Goal: Transaction & Acquisition: Book appointment/travel/reservation

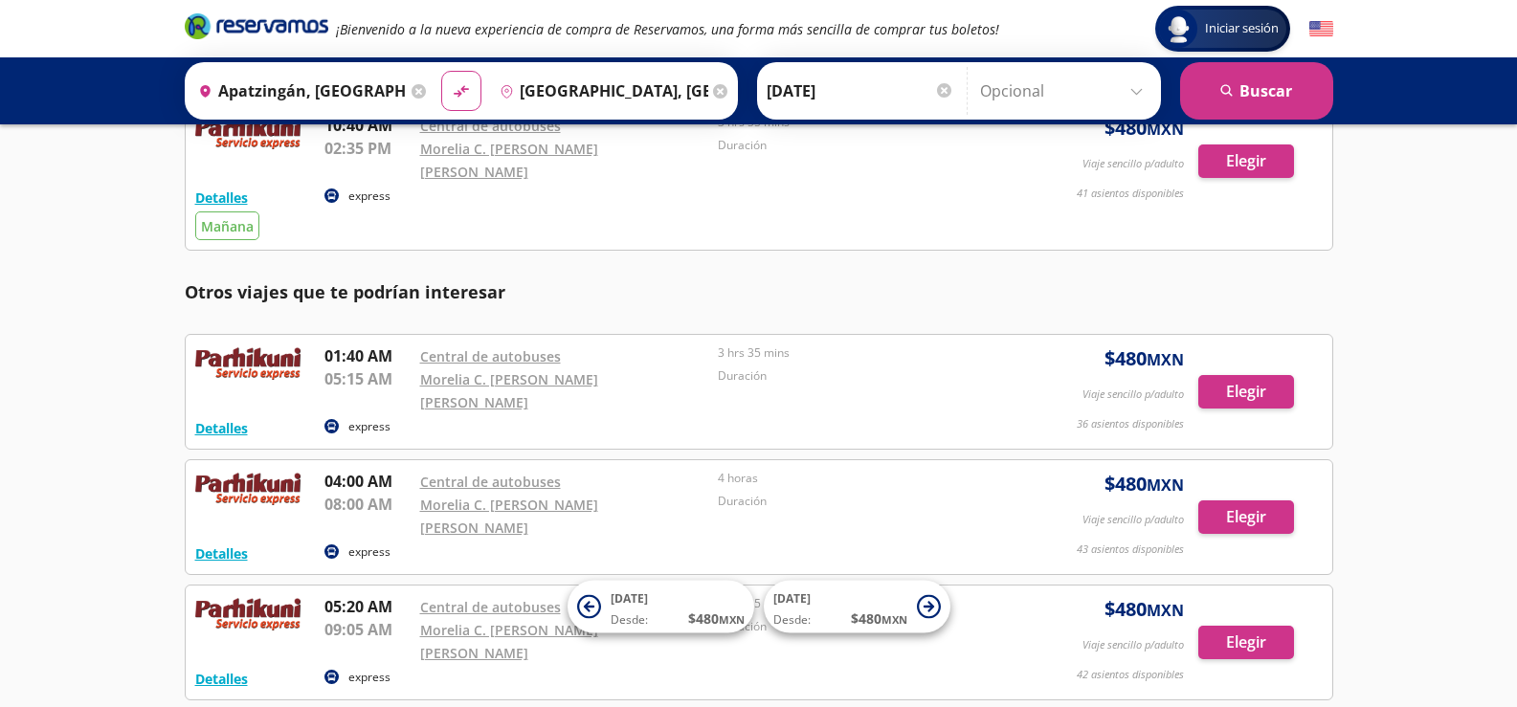
scroll to position [692, 0]
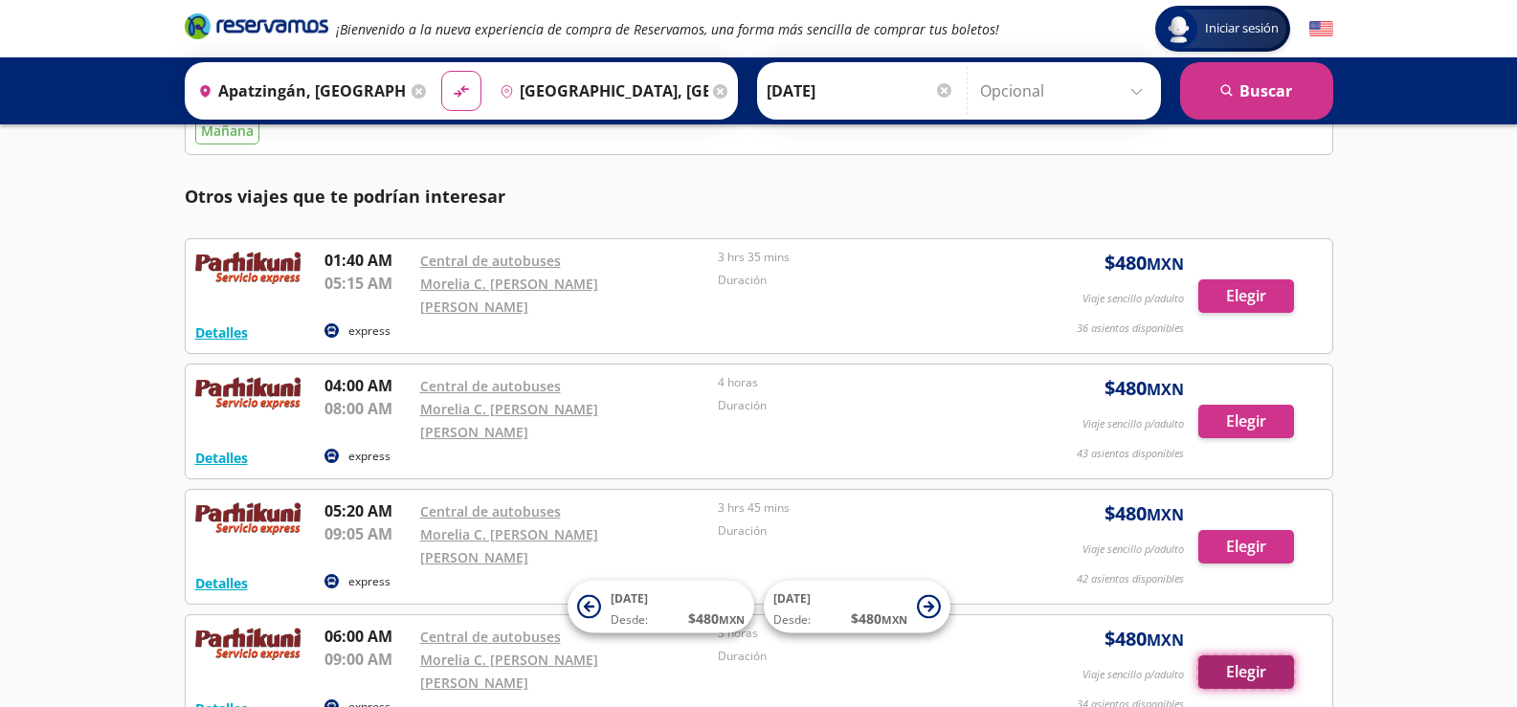
click at [1262, 656] on button "Elegir" at bounding box center [1246, 673] width 96 height 34
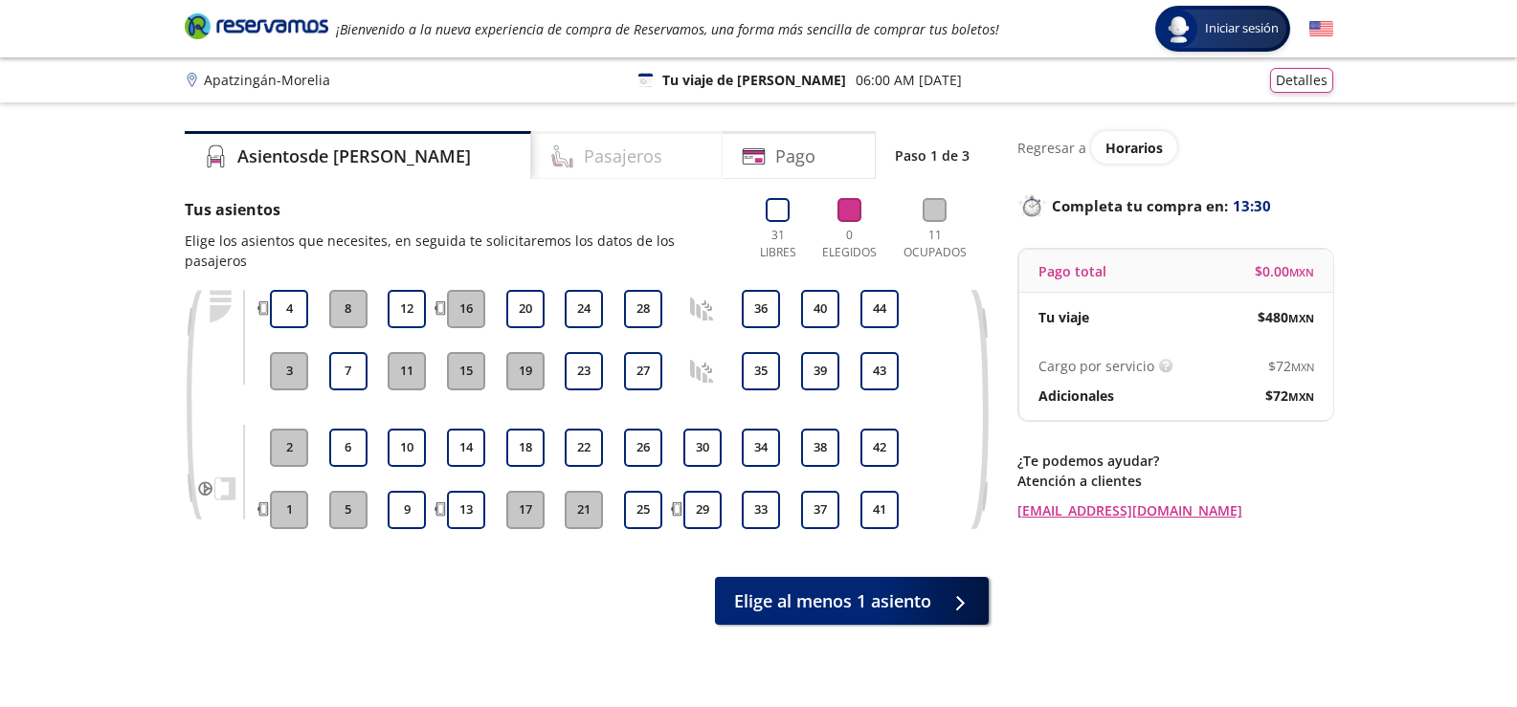
click at [584, 160] on h4 "Pasajeros" at bounding box center [623, 157] width 78 height 26
click at [465, 491] on button "13" at bounding box center [466, 510] width 38 height 38
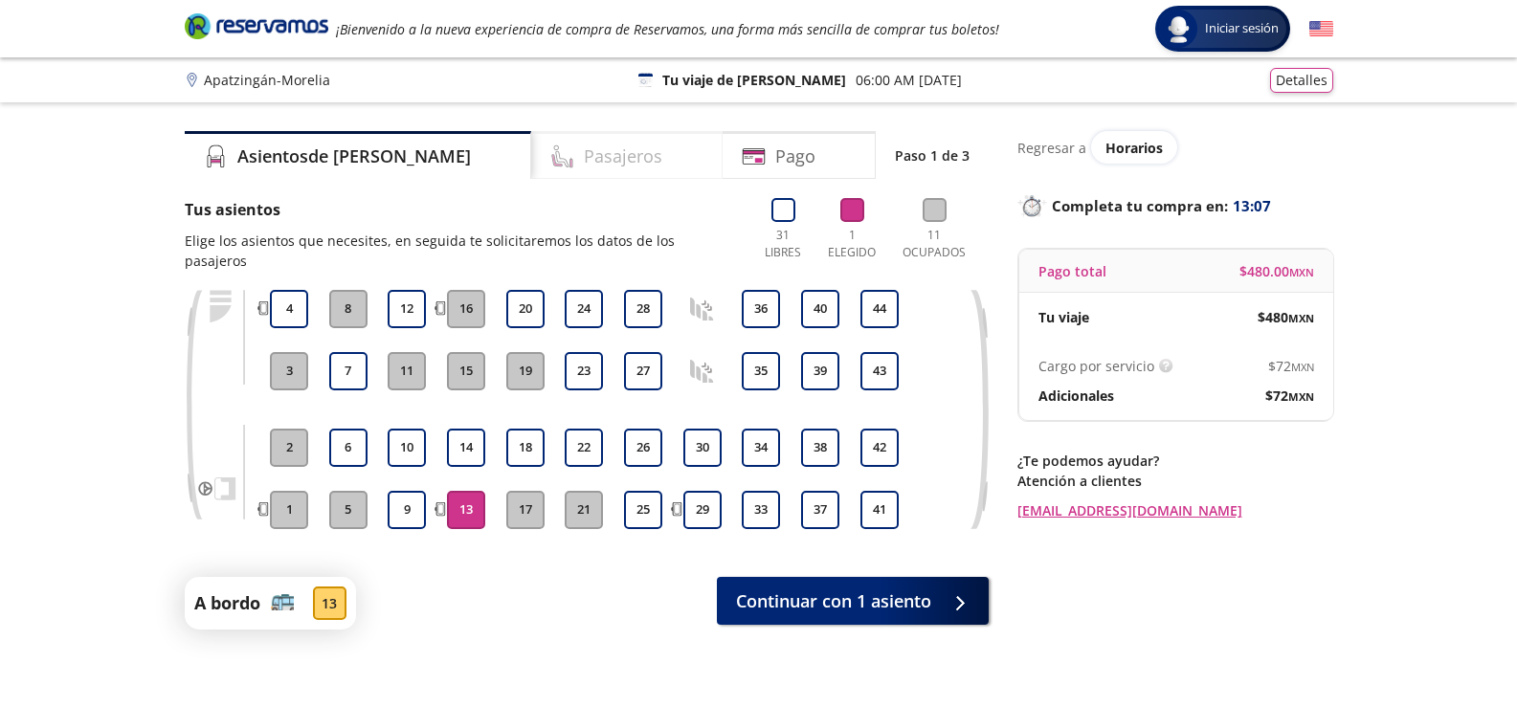
click at [584, 148] on h4 "Pasajeros" at bounding box center [623, 157] width 78 height 26
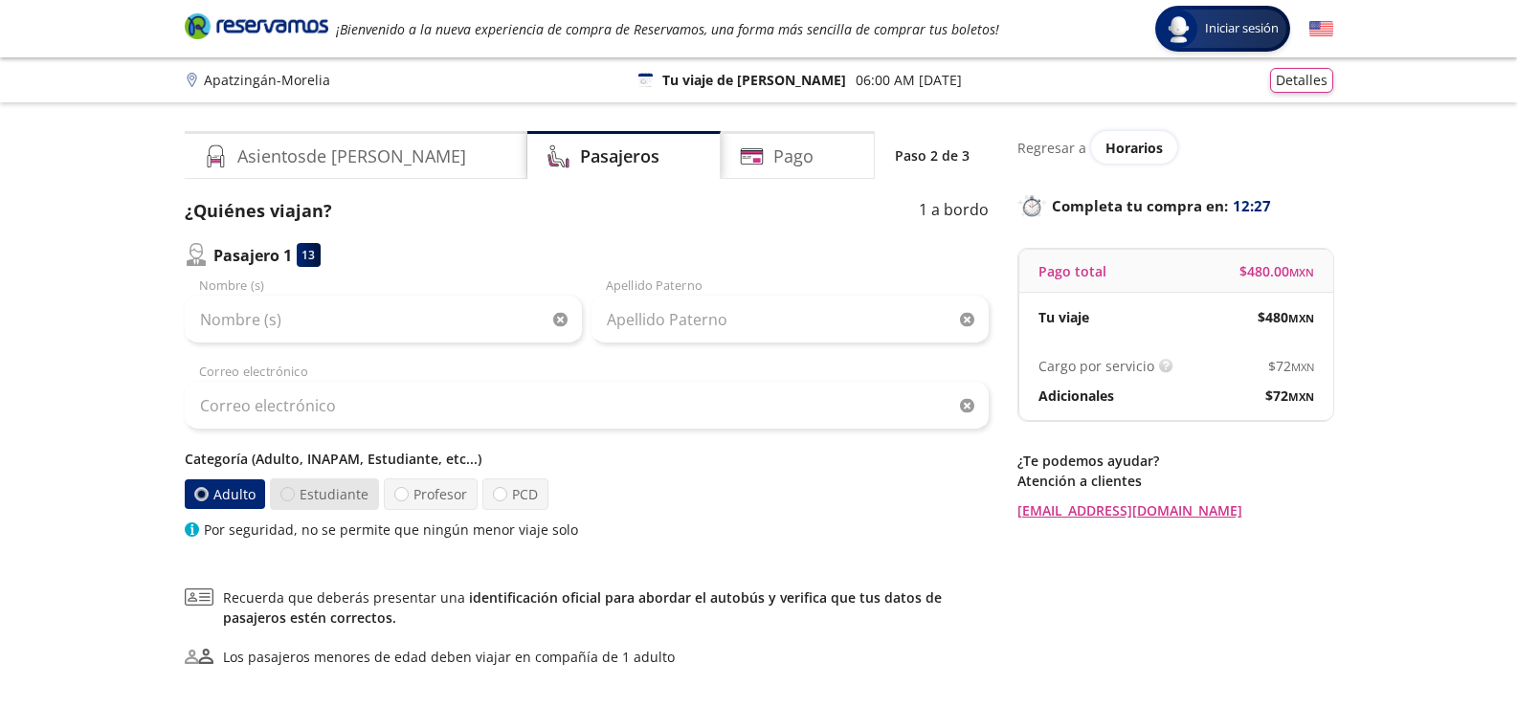
click at [289, 493] on div at bounding box center [287, 494] width 14 height 14
click at [289, 493] on input "Estudiante" at bounding box center [287, 494] width 12 height 12
radio input "true"
click at [203, 493] on div at bounding box center [201, 494] width 14 height 14
click at [203, 493] on input "Adulto" at bounding box center [201, 494] width 12 height 12
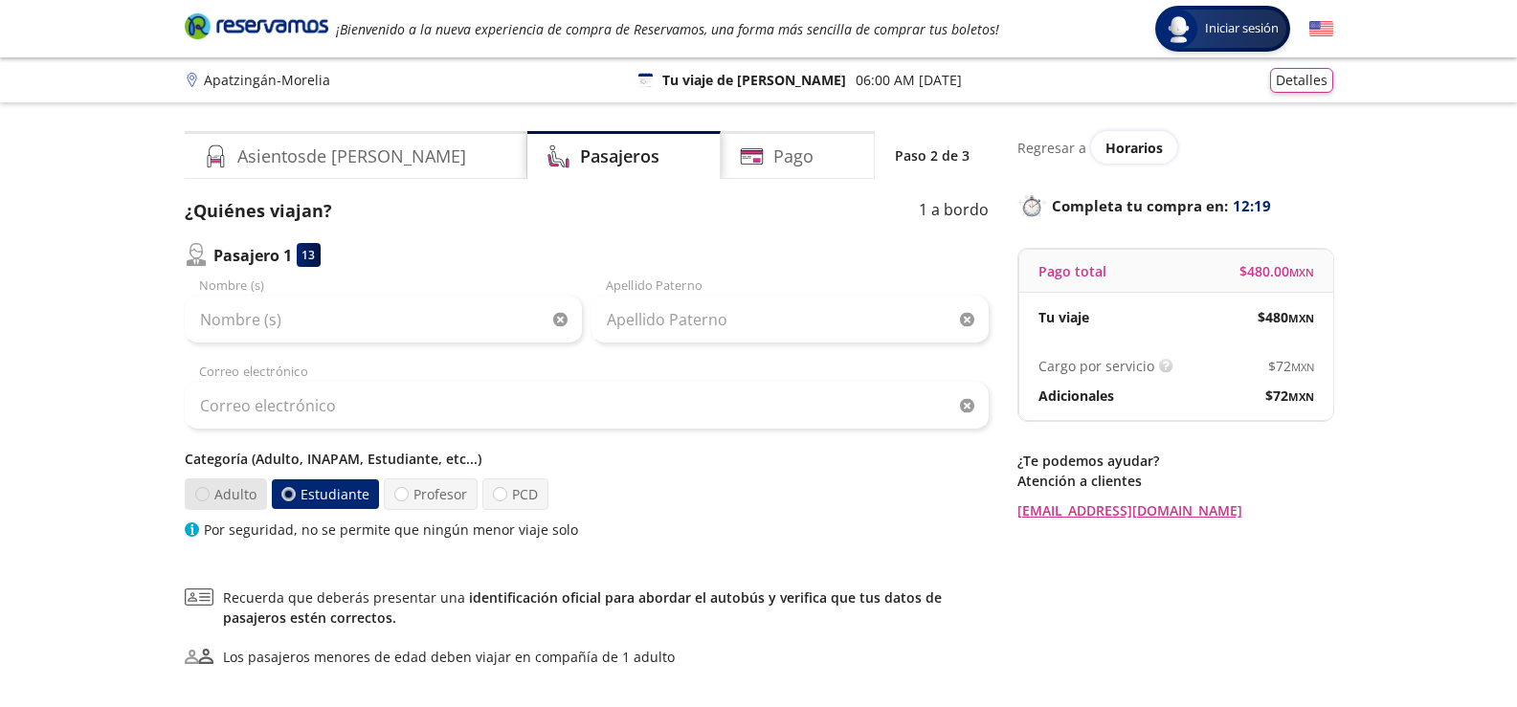
radio input "true"
radio input "false"
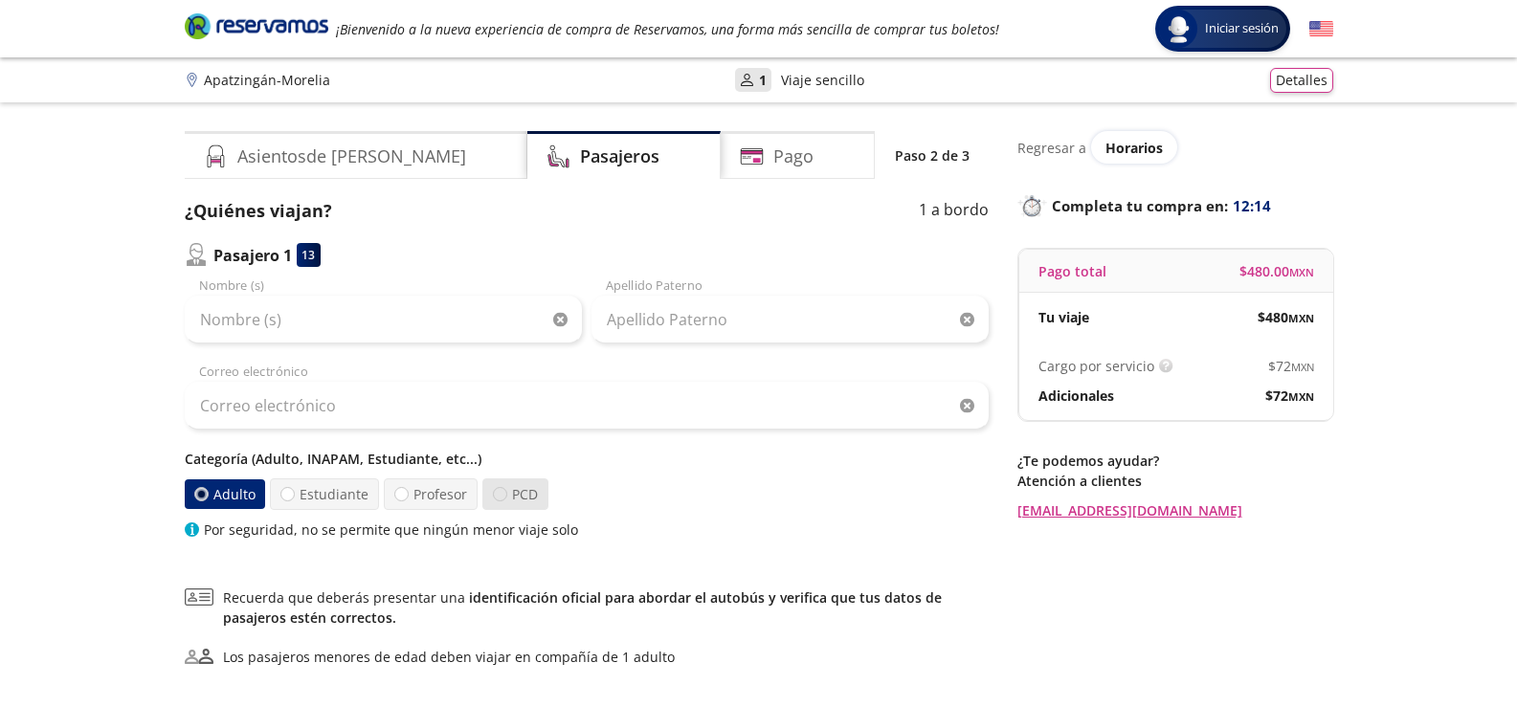
click at [500, 495] on div at bounding box center [500, 494] width 14 height 14
click at [500, 495] on input "PCD" at bounding box center [500, 494] width 12 height 12
radio input "true"
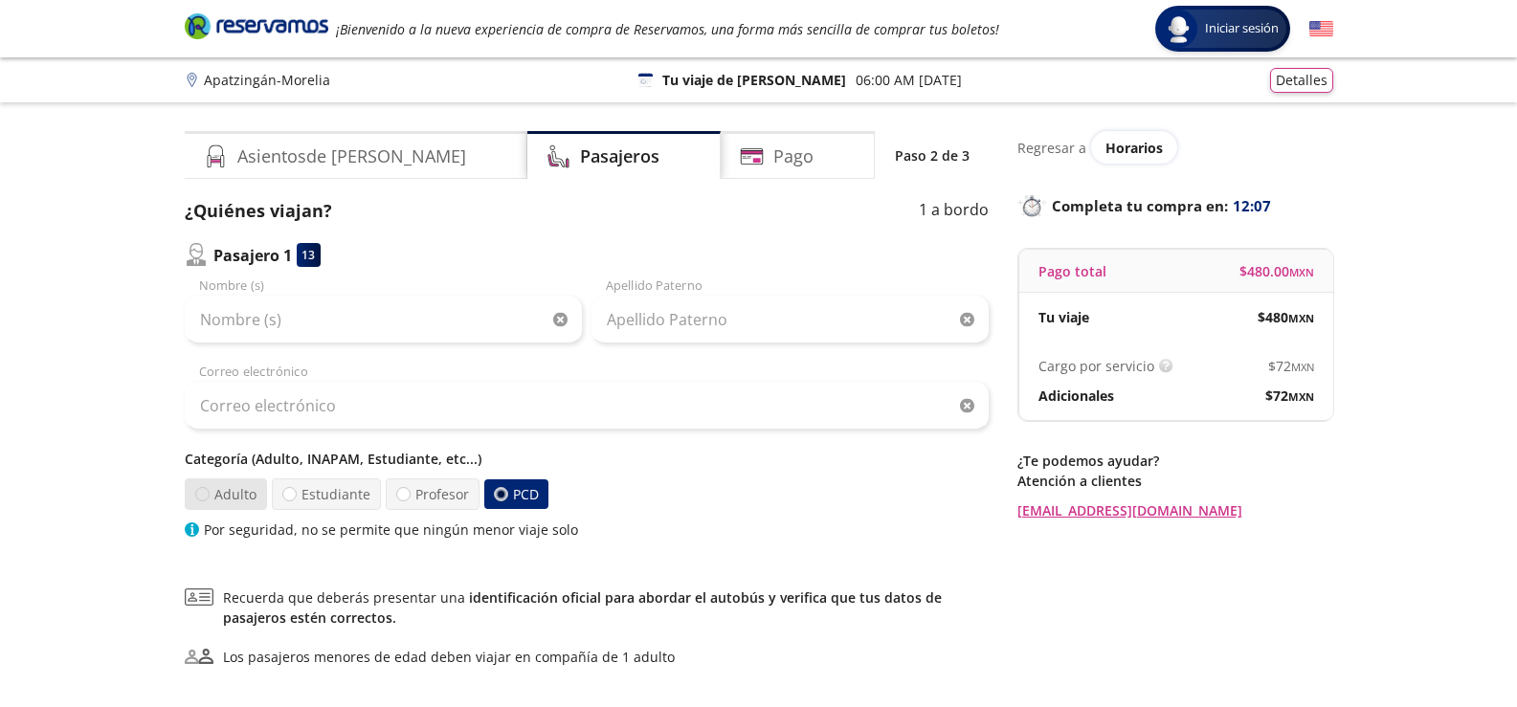
click at [201, 496] on div at bounding box center [200, 494] width 15 height 15
click at [201, 496] on input "Adulto" at bounding box center [201, 494] width 12 height 12
radio input "true"
radio input "false"
click at [201, 496] on input "Adulto" at bounding box center [201, 494] width 12 height 12
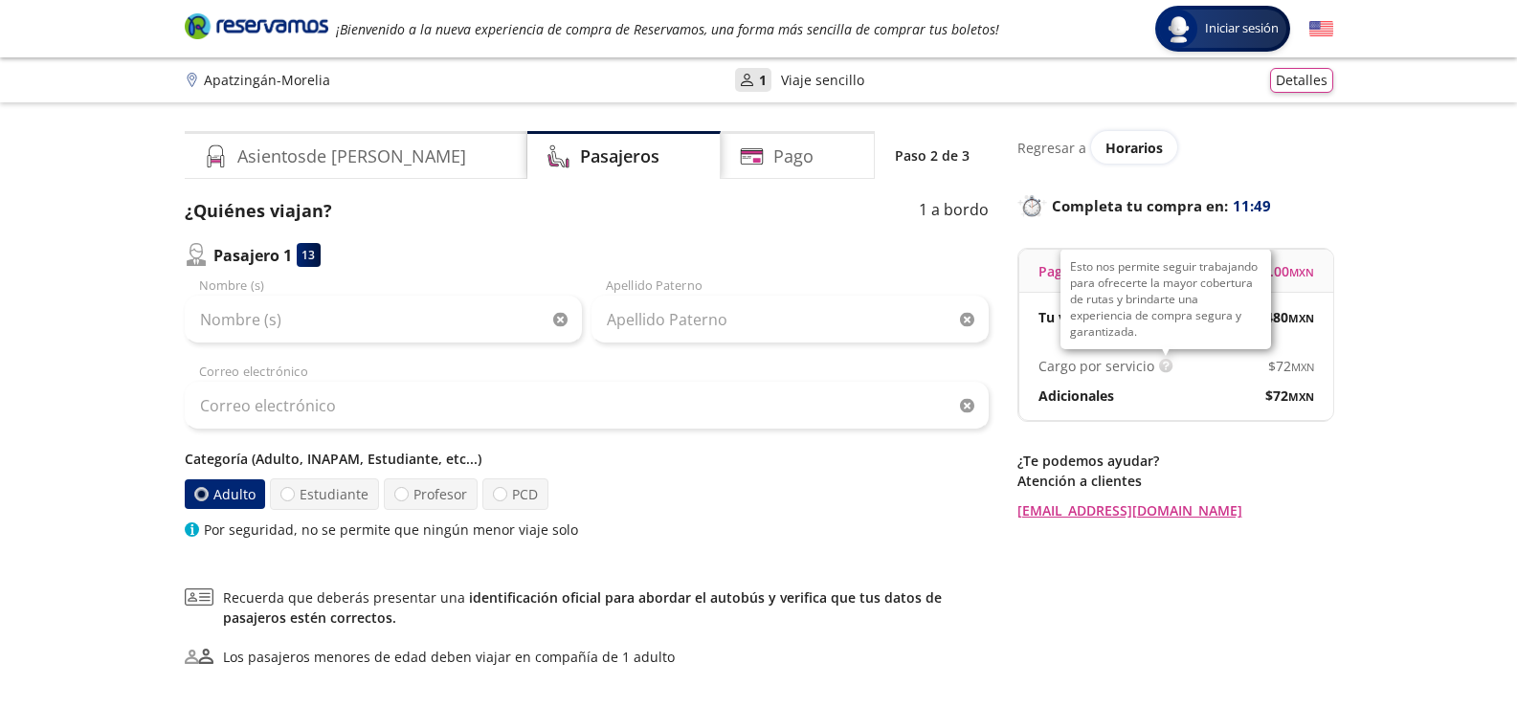
click at [1160, 363] on img at bounding box center [1166, 366] width 14 height 14
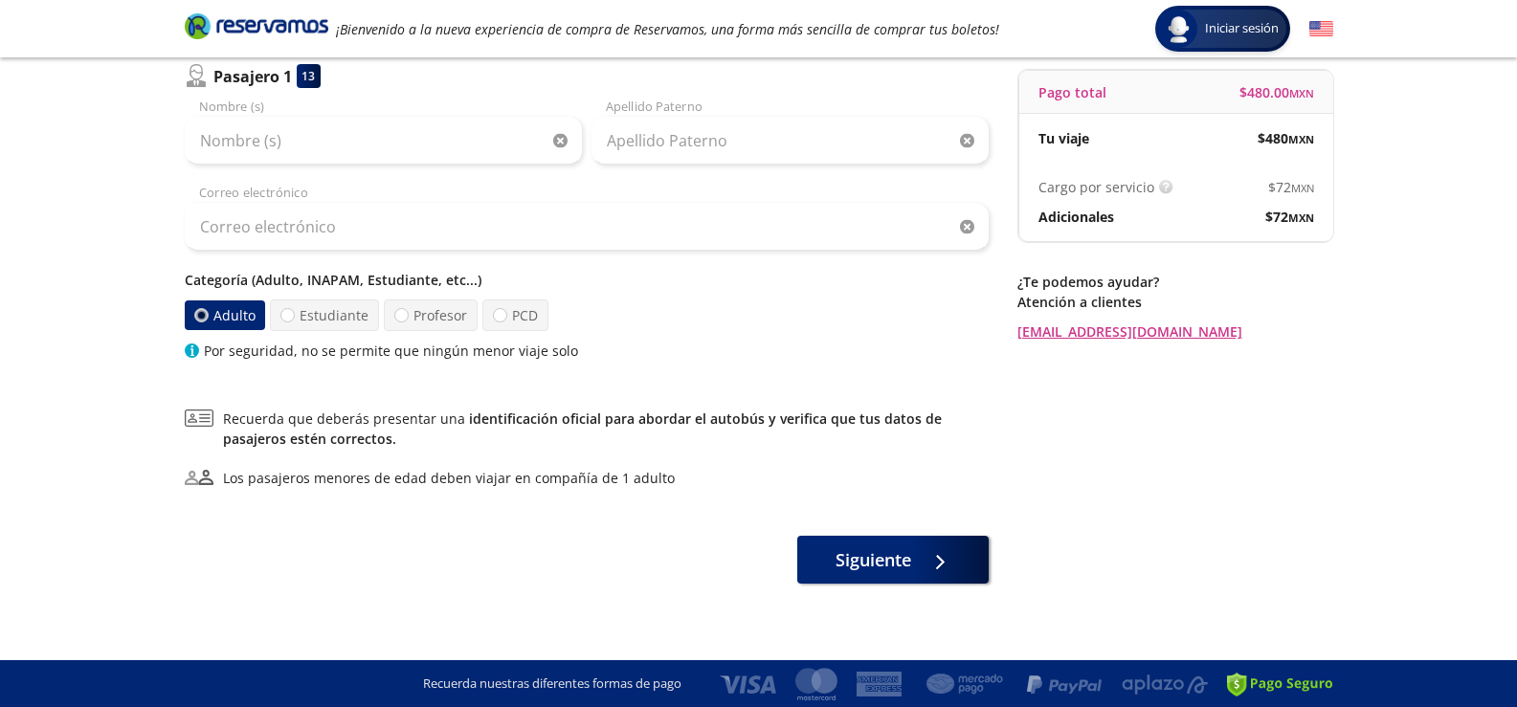
scroll to position [180, 0]
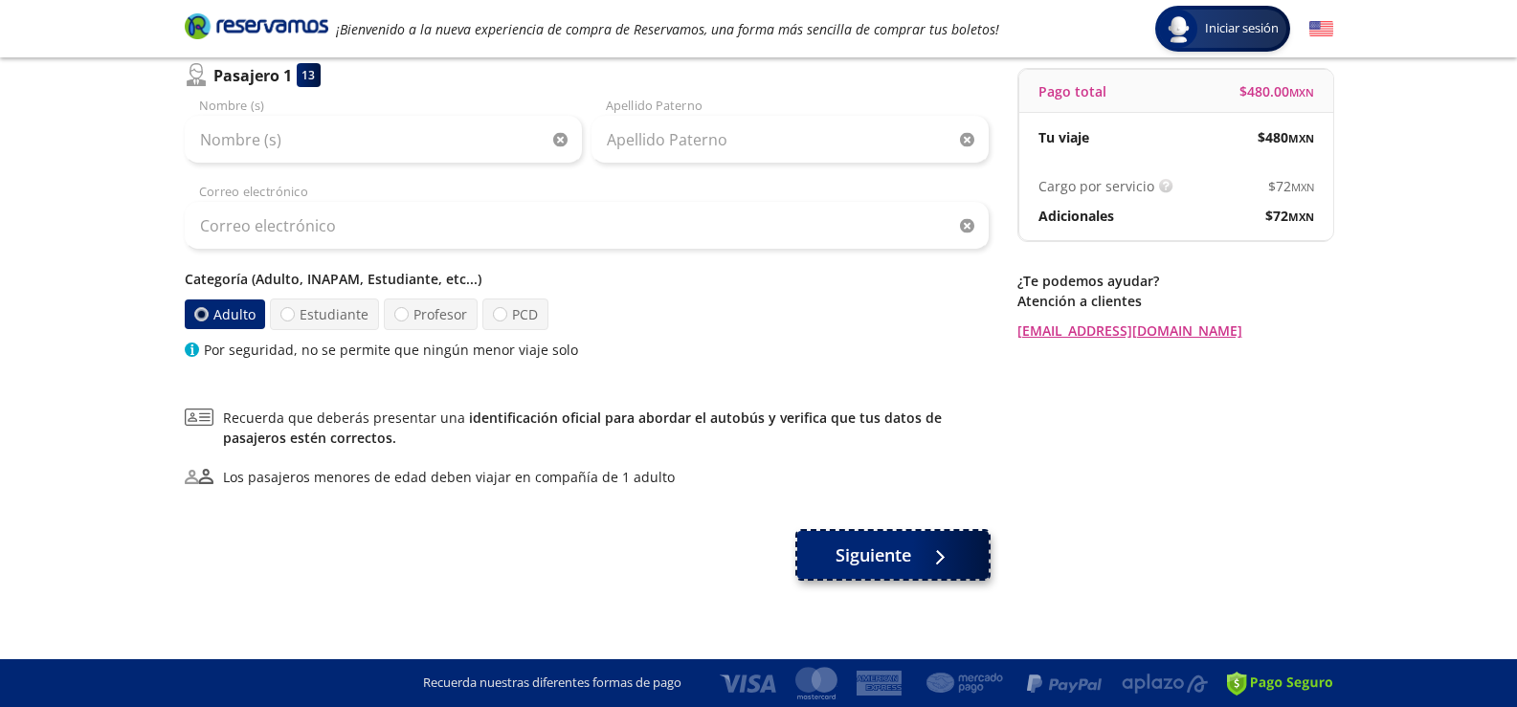
click at [898, 551] on span "Siguiente" at bounding box center [874, 556] width 76 height 26
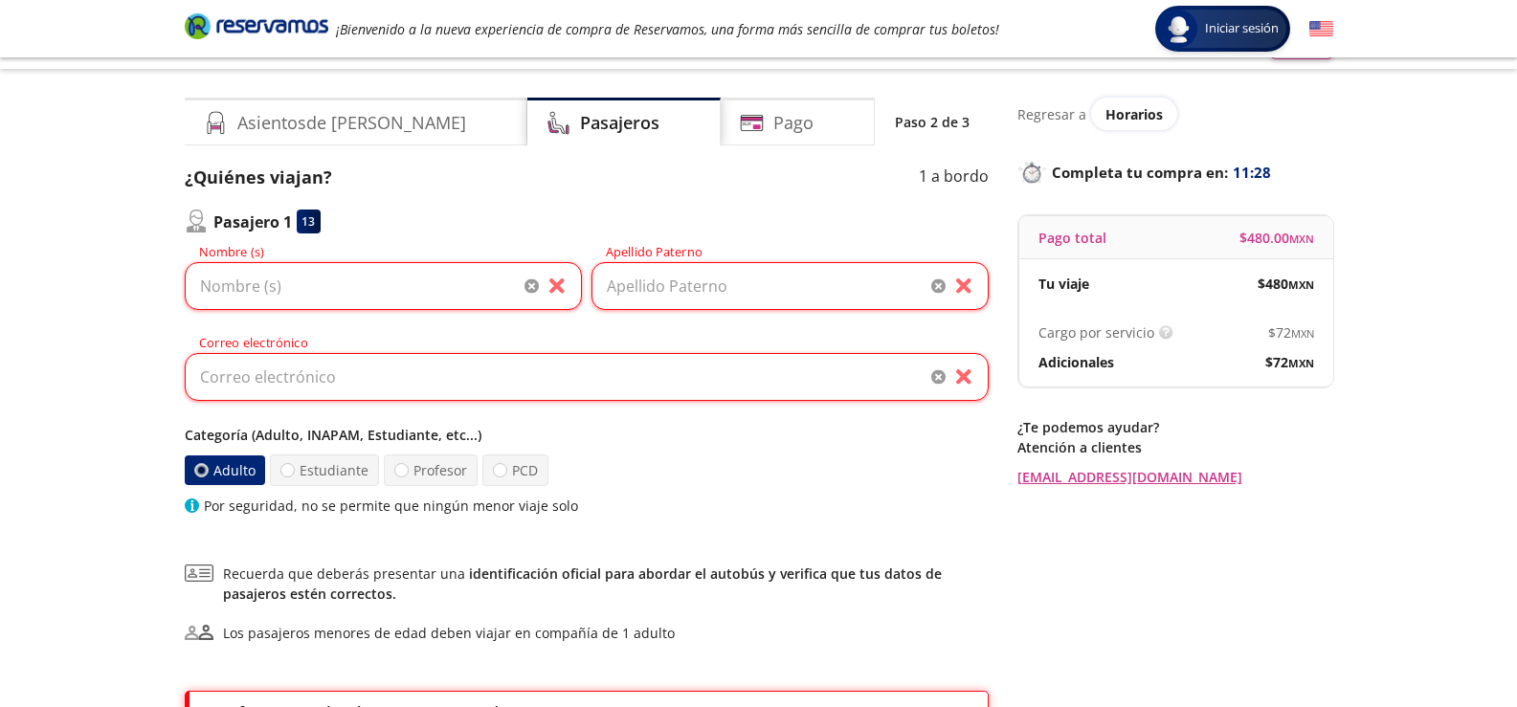
scroll to position [0, 0]
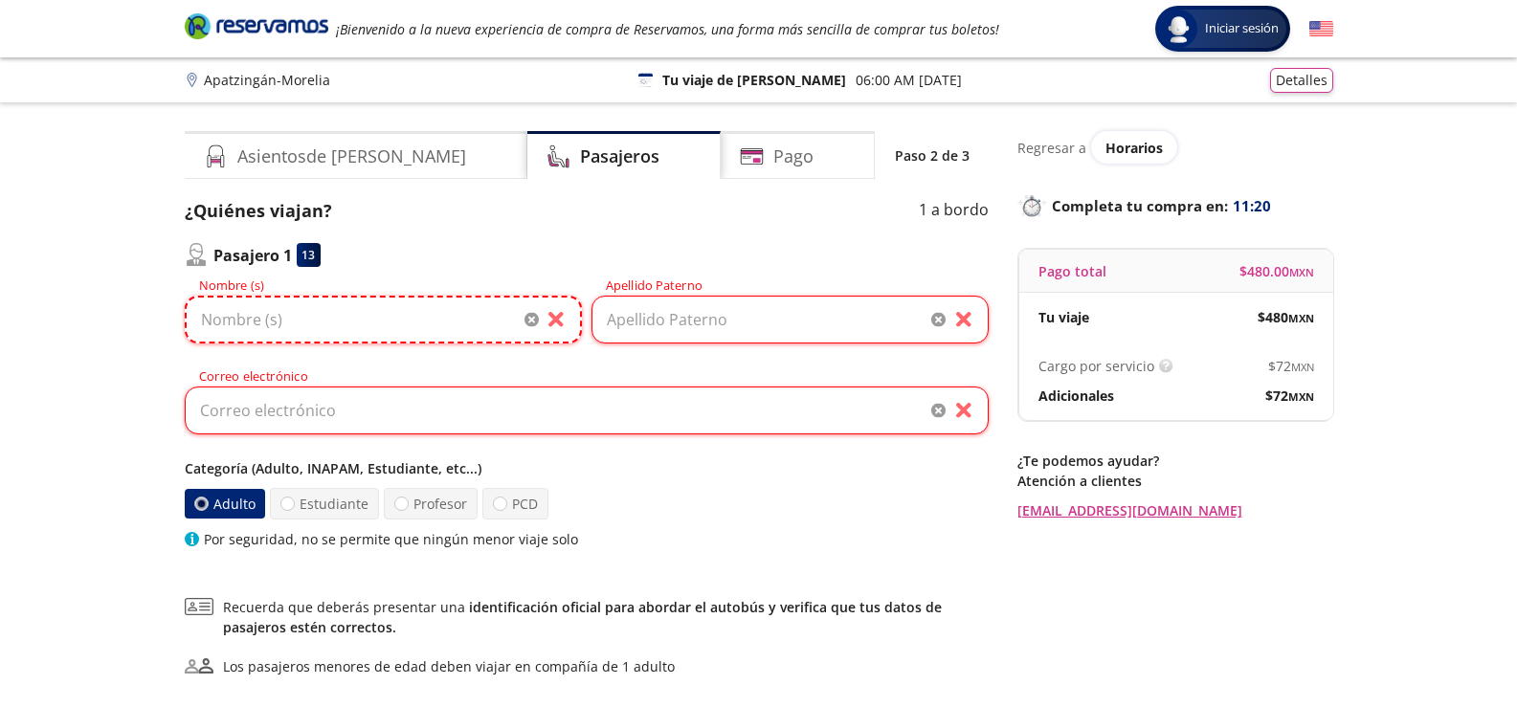
click at [251, 322] on input "Nombre (s)" at bounding box center [383, 320] width 397 height 48
type input "[PERSON_NAME]"
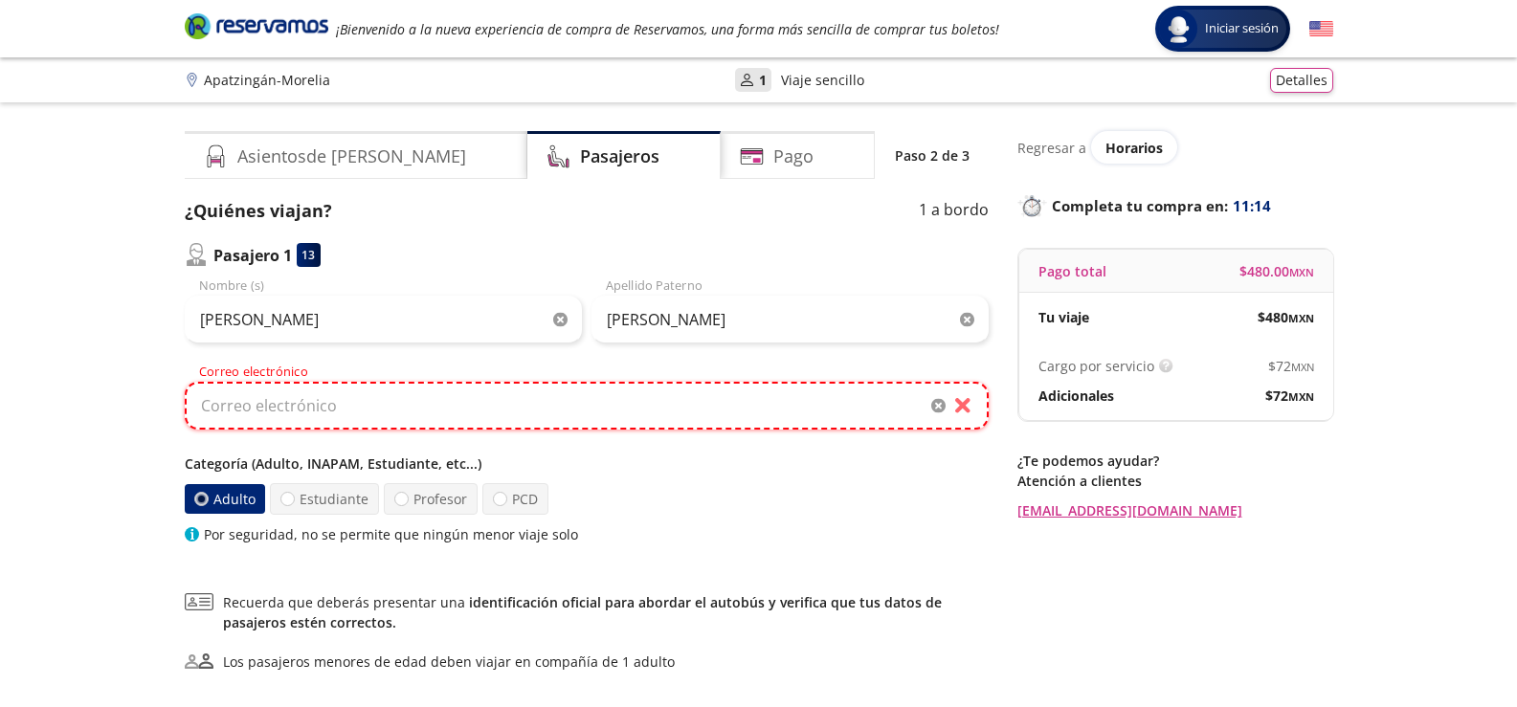
click at [322, 414] on input "Correo electrónico" at bounding box center [587, 406] width 804 height 48
click at [322, 413] on input "Correo electrónico" at bounding box center [587, 406] width 804 height 48
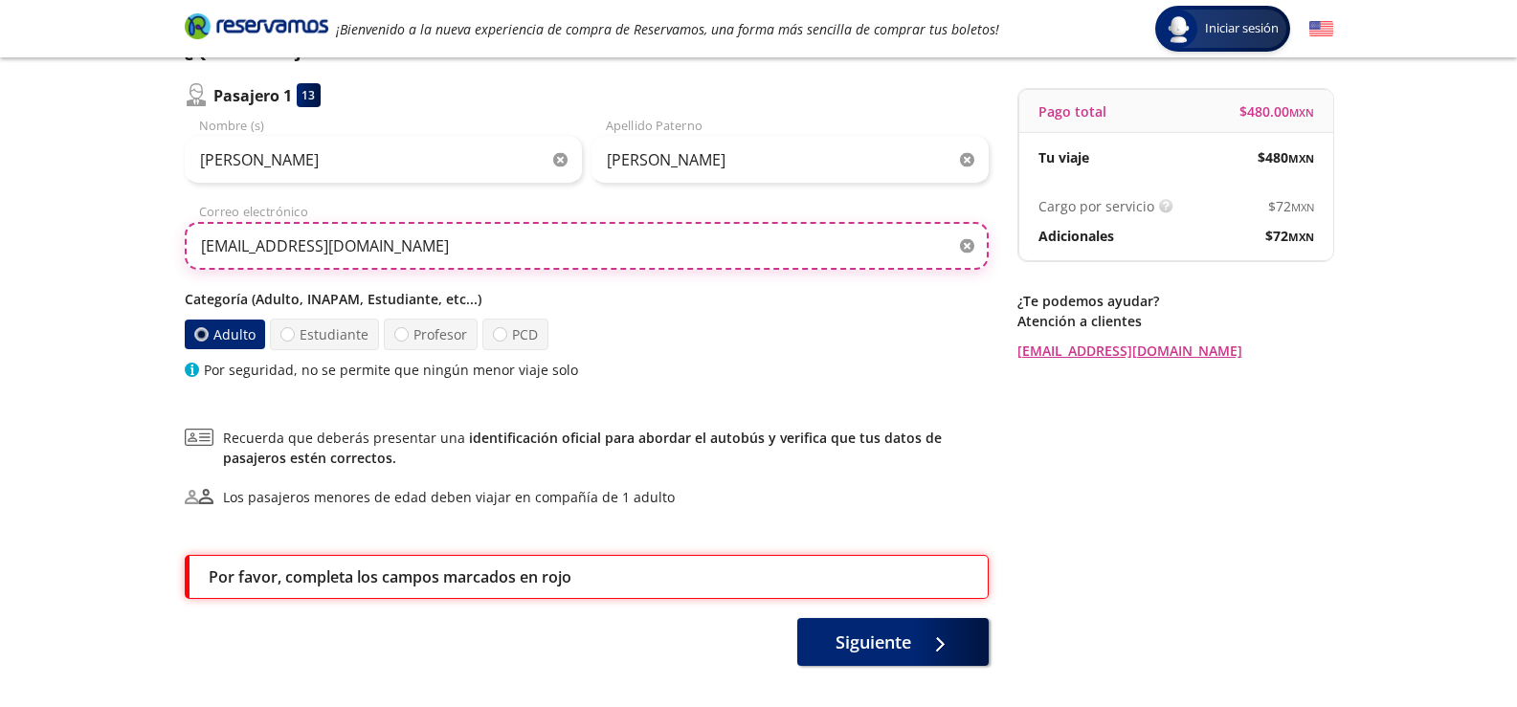
scroll to position [243, 0]
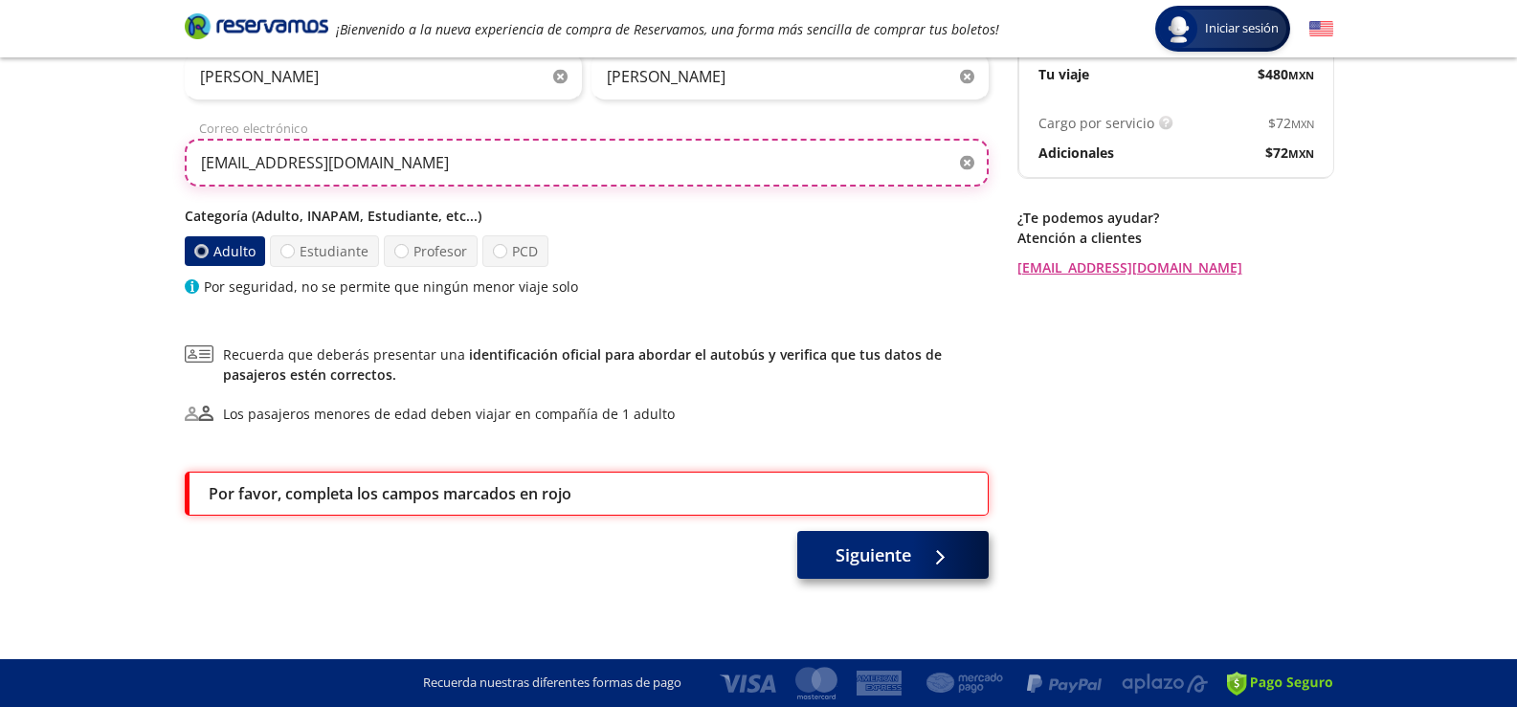
type input "[EMAIL_ADDRESS][DOMAIN_NAME]"
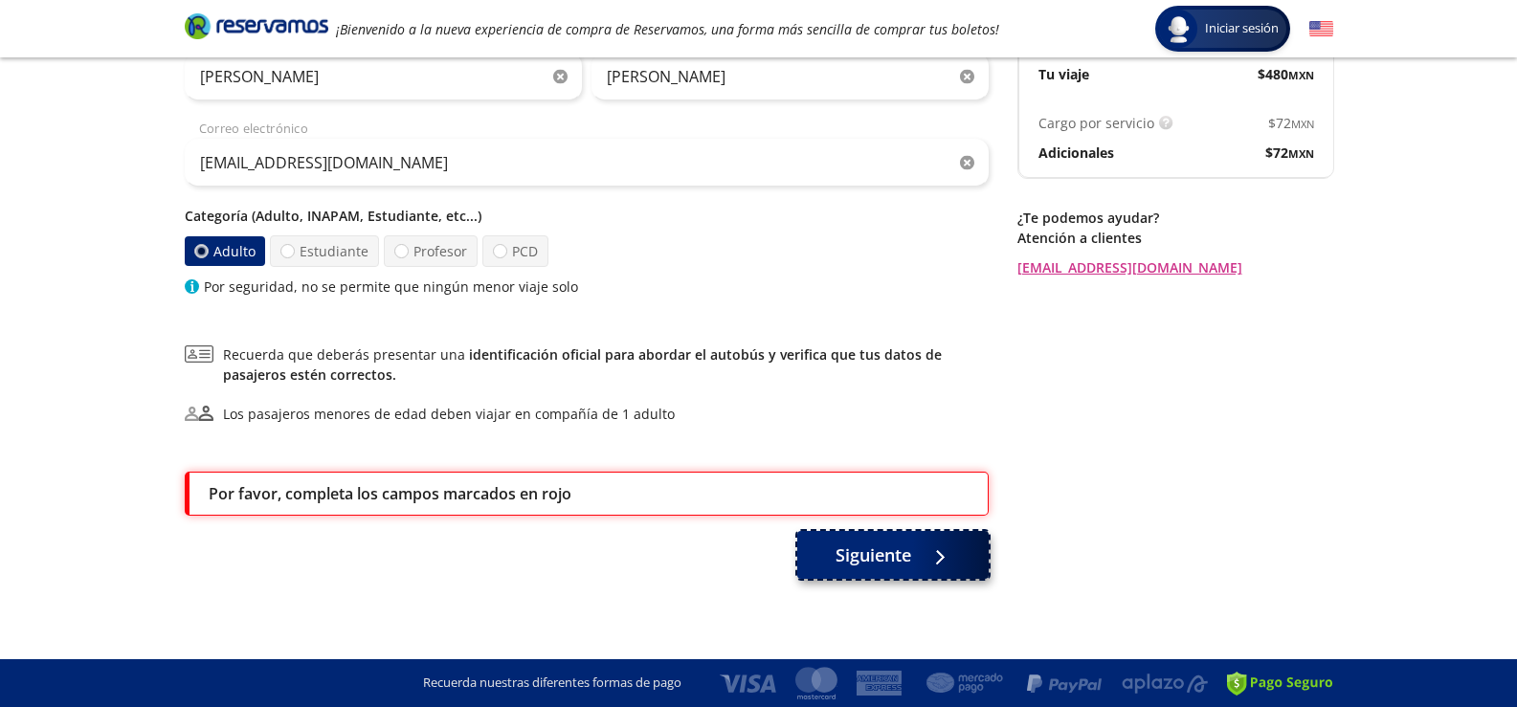
click at [852, 552] on span "Siguiente" at bounding box center [874, 556] width 76 height 26
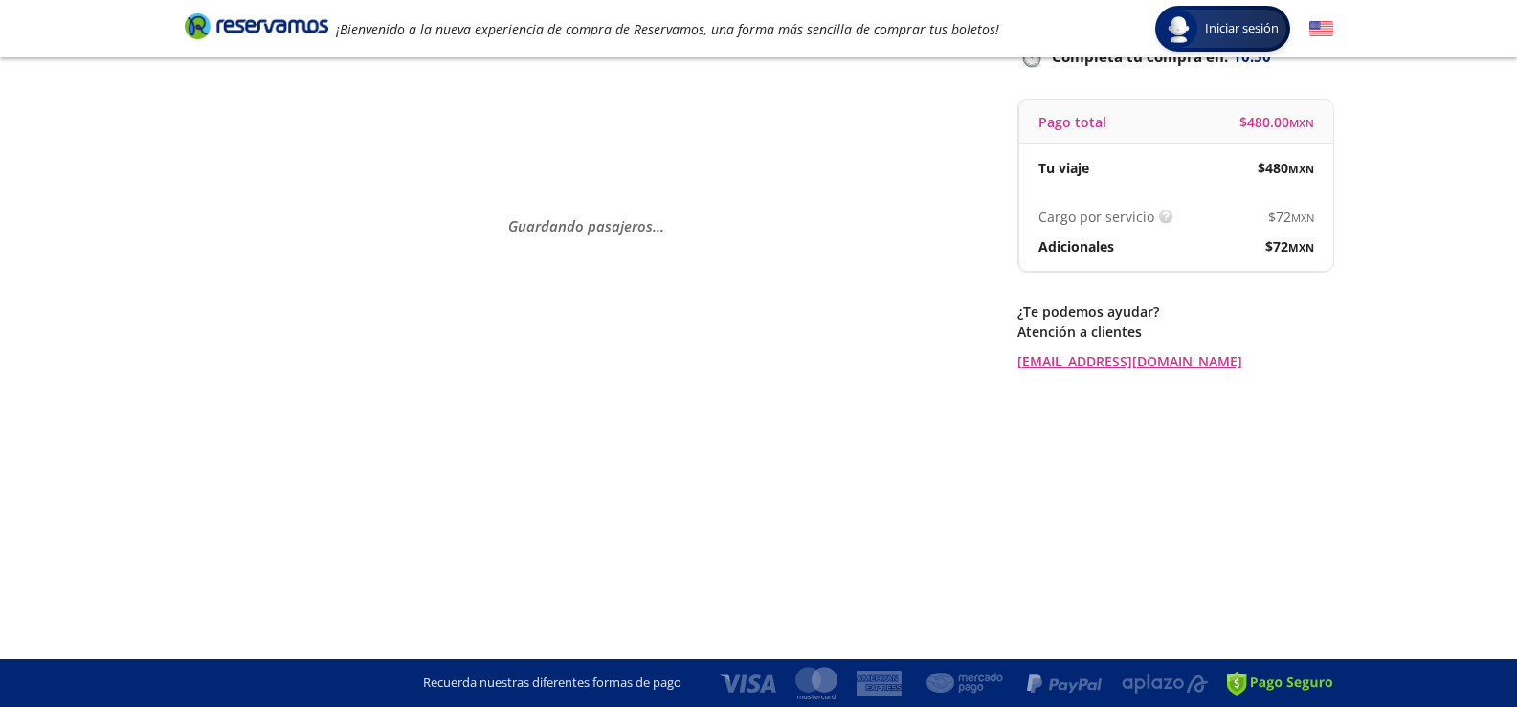
scroll to position [0, 0]
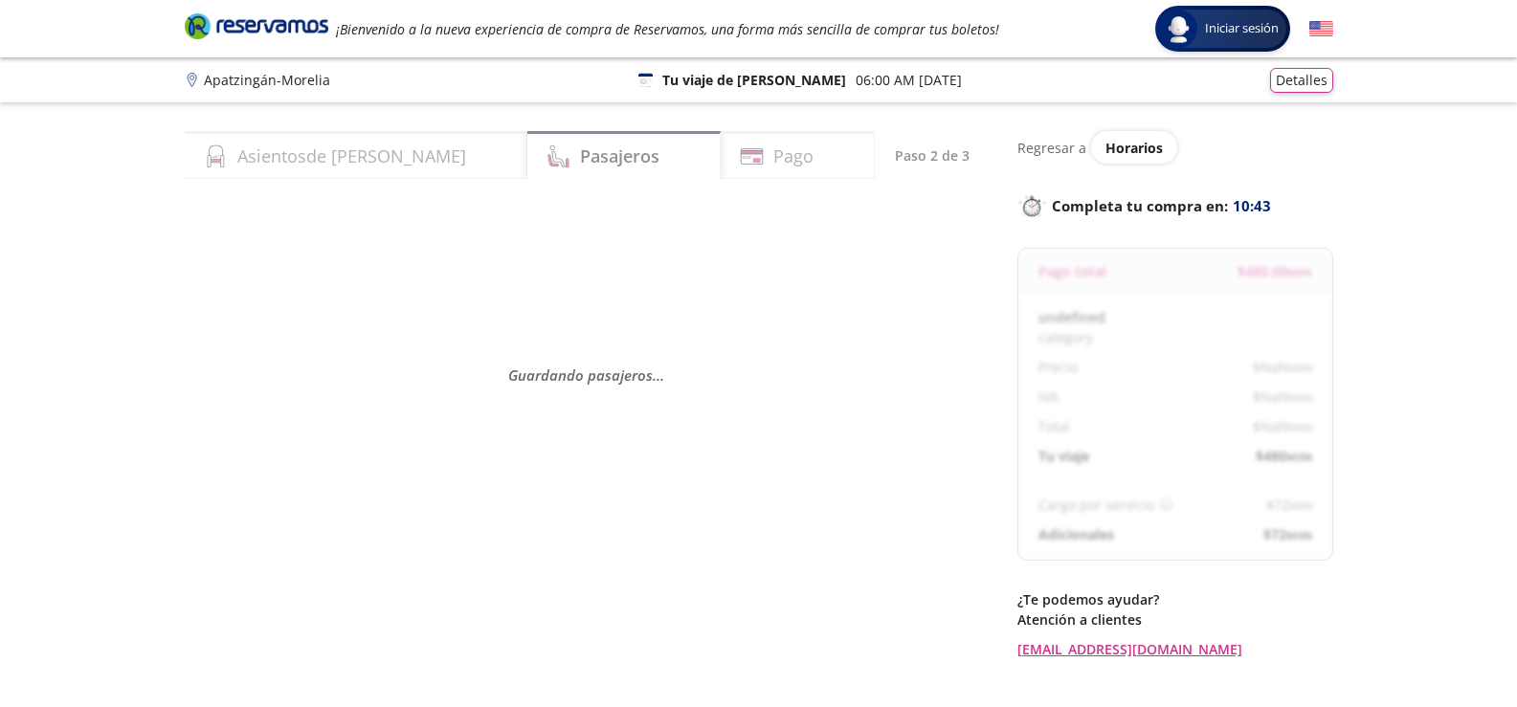
select select "MX"
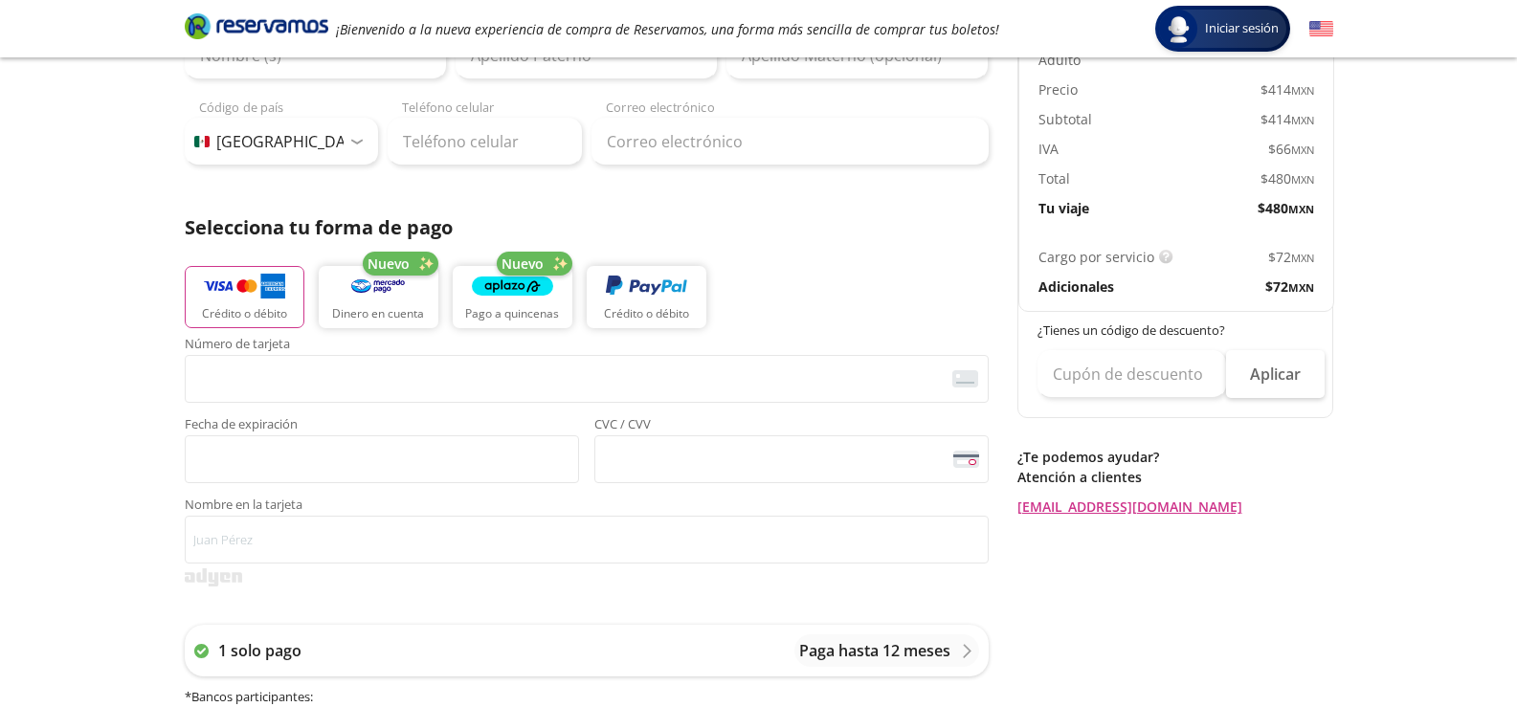
scroll to position [287, 0]
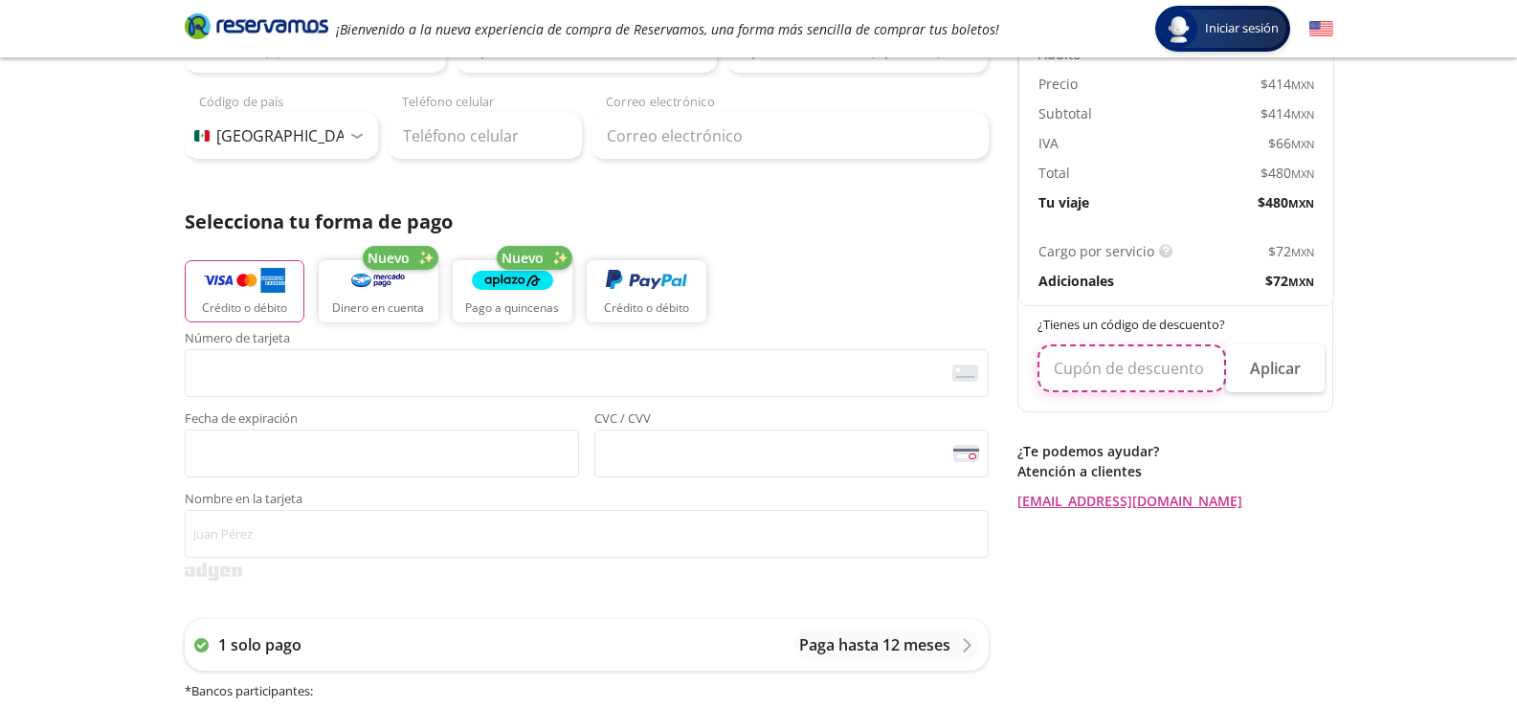
click at [1107, 364] on input "text" at bounding box center [1132, 369] width 189 height 48
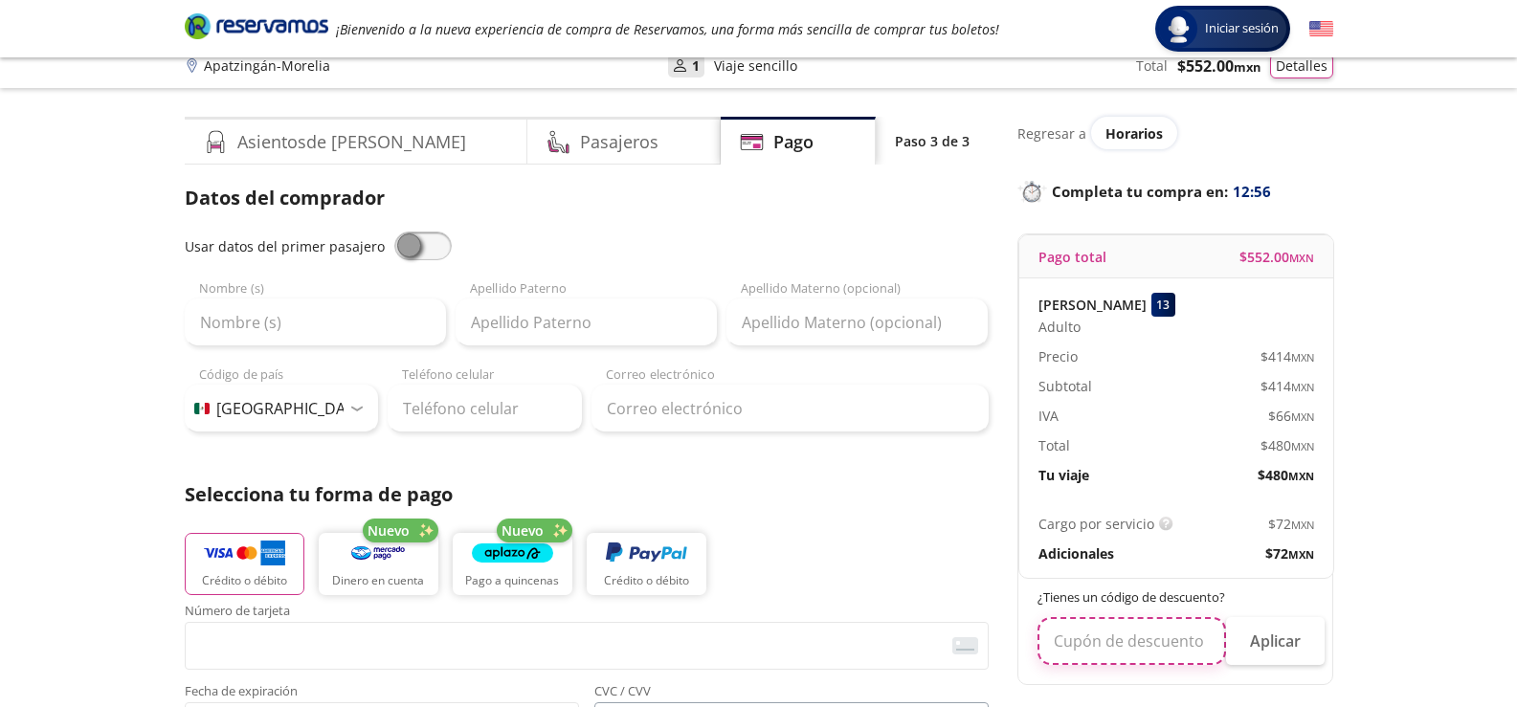
scroll to position [0, 0]
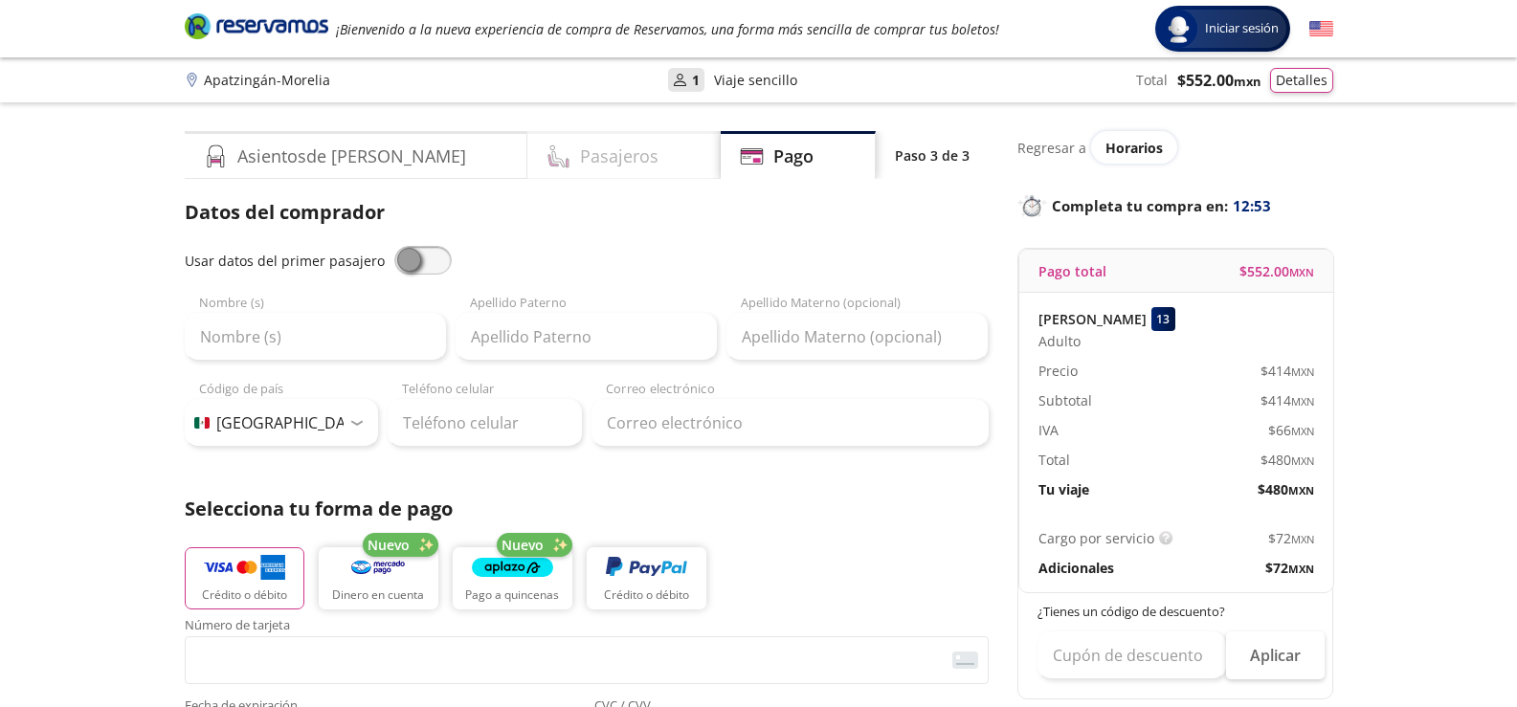
click at [580, 146] on h4 "Pasajeros" at bounding box center [619, 157] width 78 height 26
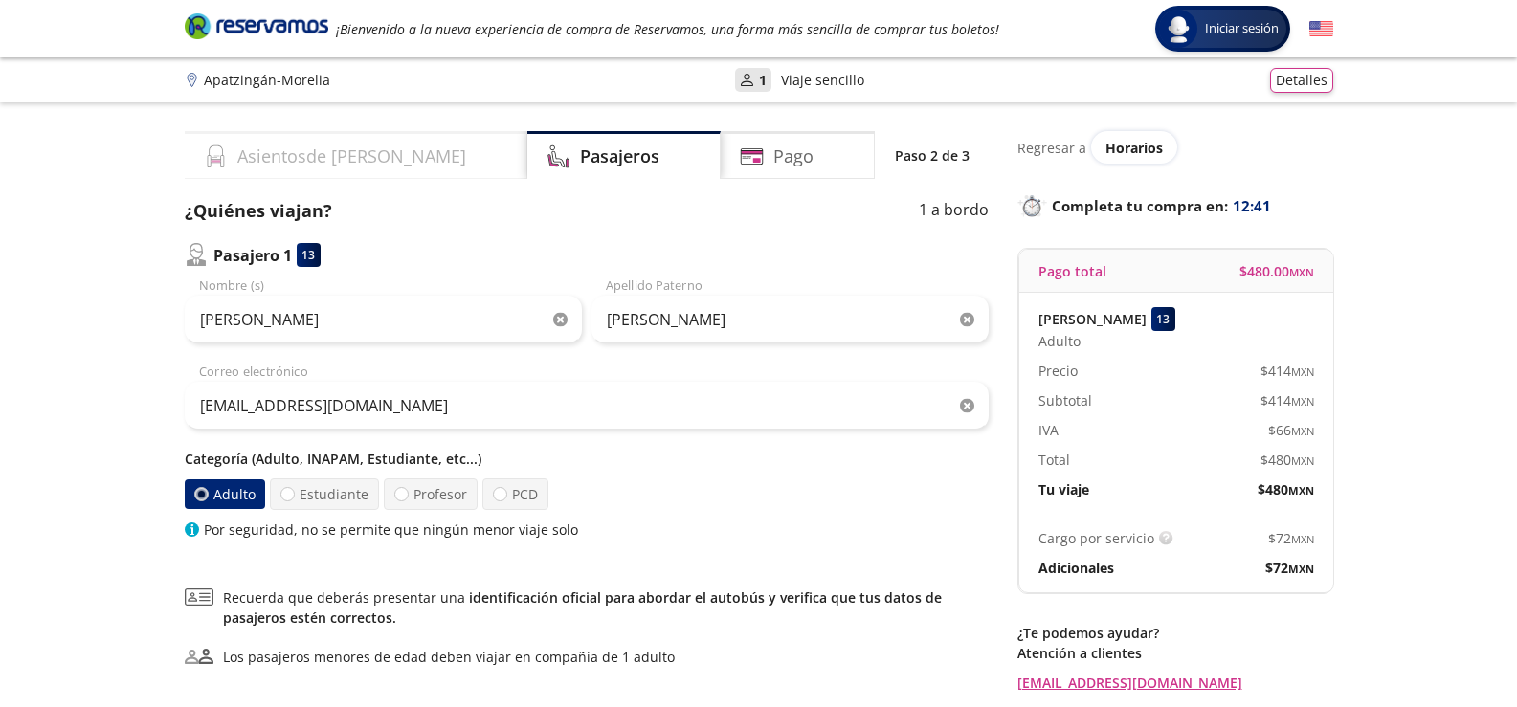
click at [263, 153] on h4 "Asientos de [PERSON_NAME]" at bounding box center [351, 157] width 229 height 26
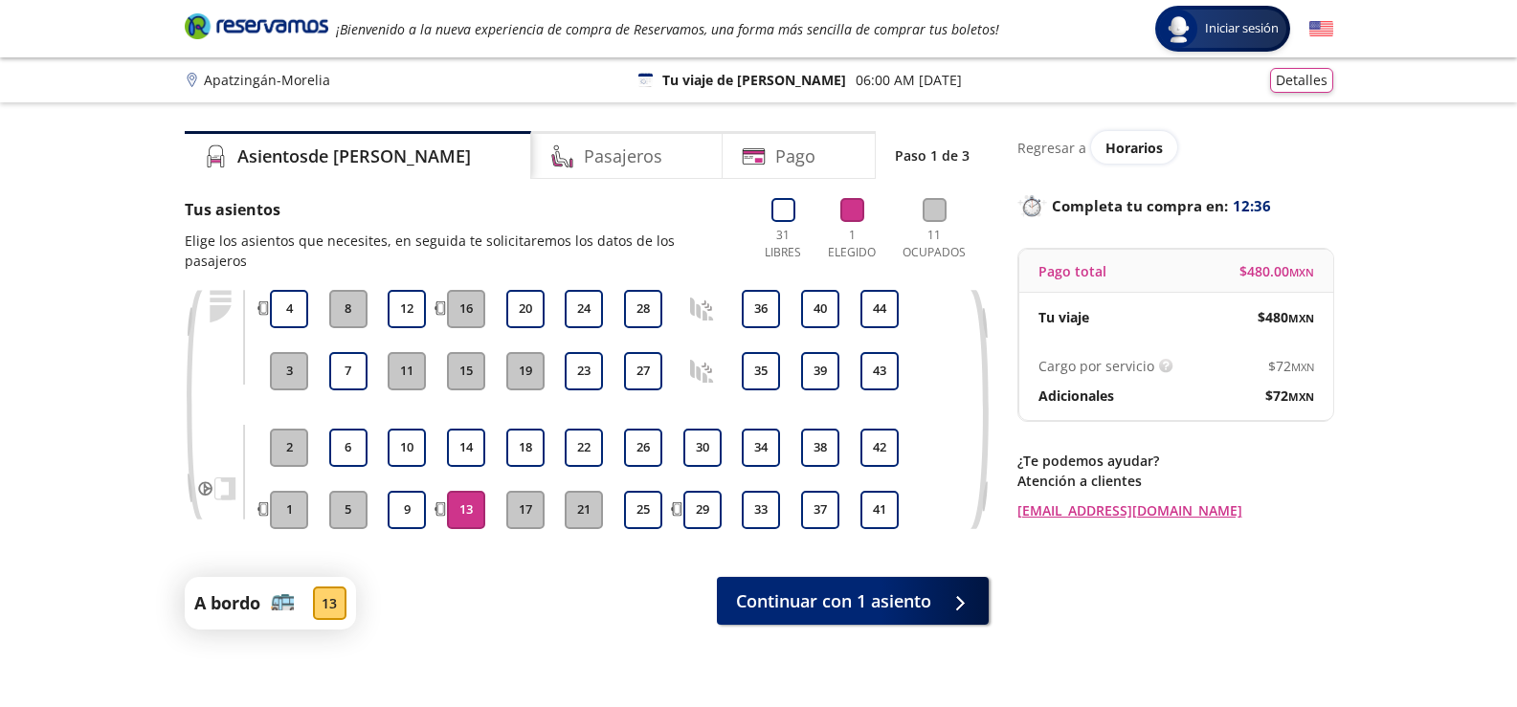
click at [462, 491] on button "13" at bounding box center [466, 510] width 38 height 38
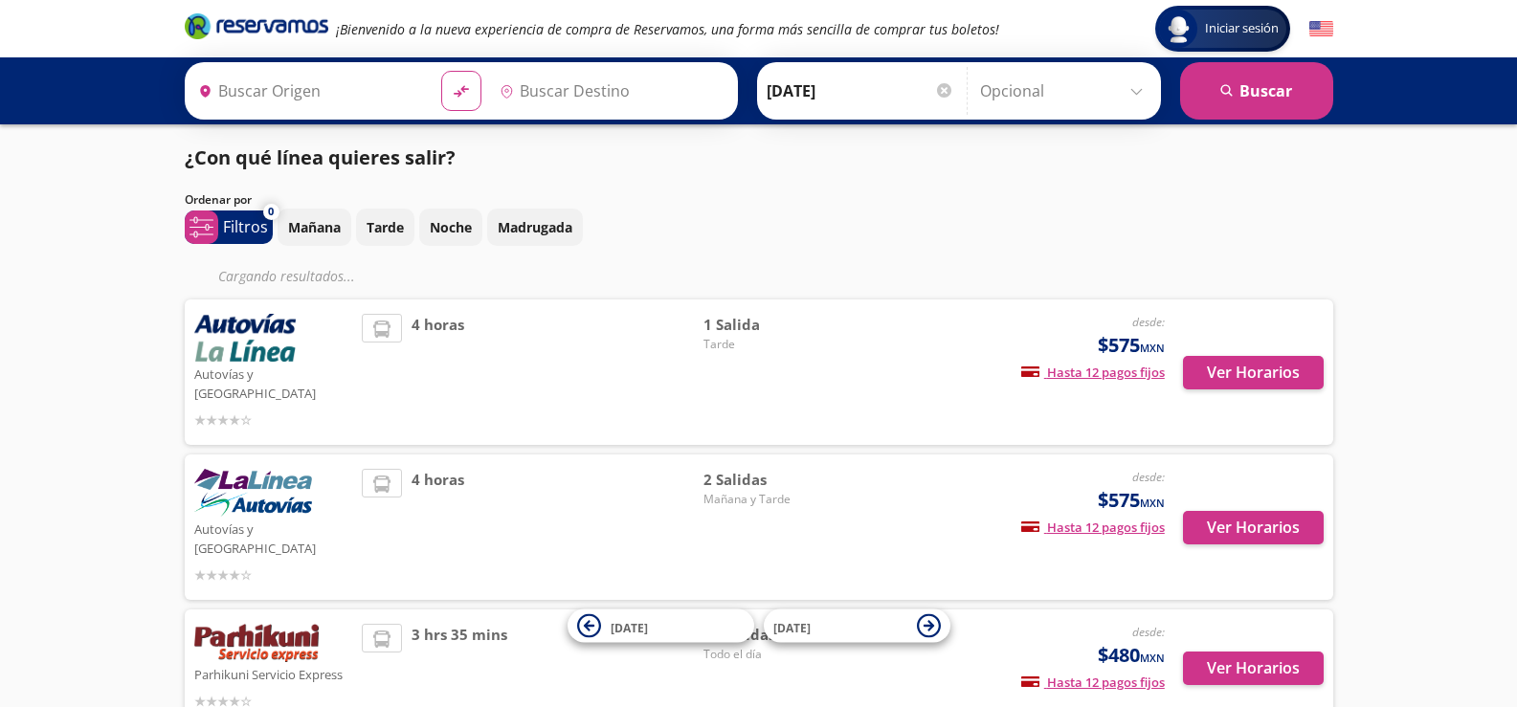
type input "[GEOGRAPHIC_DATA], [GEOGRAPHIC_DATA]"
type input "Apatzingán, [GEOGRAPHIC_DATA]"
